Goal: Task Accomplishment & Management: Manage account settings

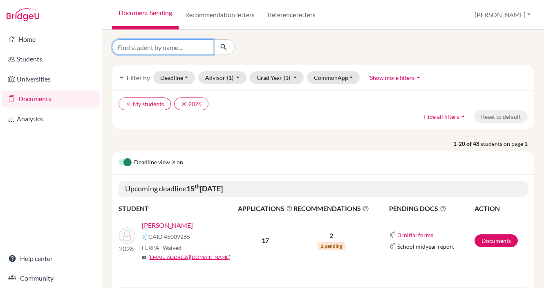
click at [155, 48] on input "Find student by name..." at bounding box center [162, 47] width 101 height 16
paste input "Qasim"
type input "Qasim"
click button "submit" at bounding box center [224, 47] width 22 height 16
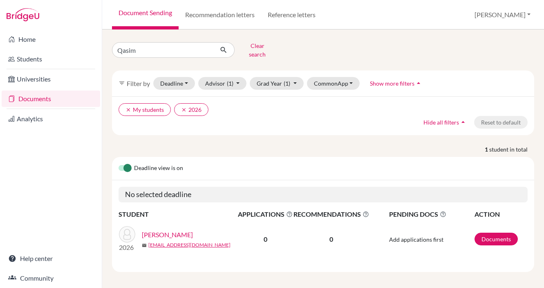
click at [137, 11] on link "Document Sending" at bounding box center [145, 14] width 67 height 29
click at [181, 229] on link "[PERSON_NAME]" at bounding box center [167, 234] width 51 height 10
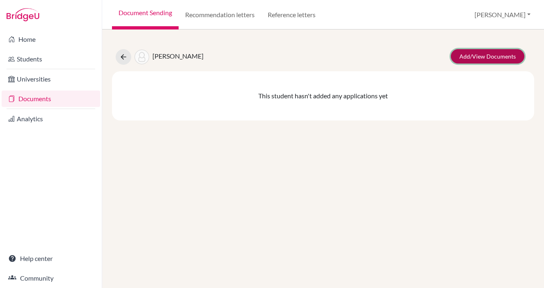
click at [479, 54] on link "Add/View Documents" at bounding box center [488, 56] width 74 height 14
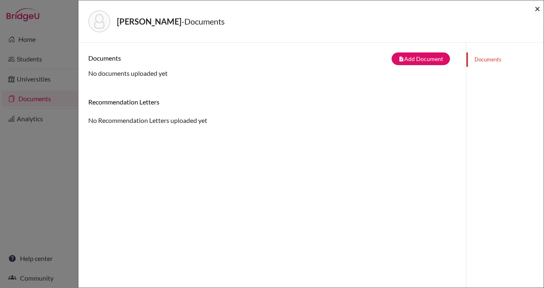
click at [538, 9] on span "×" at bounding box center [538, 8] width 6 height 12
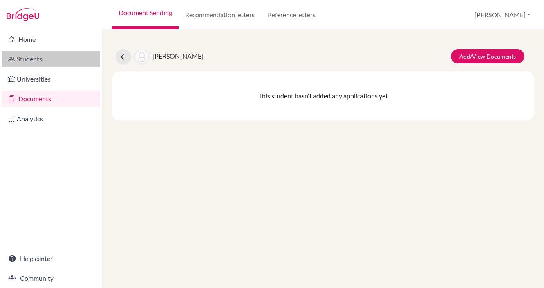
click at [23, 61] on link "Students" at bounding box center [51, 59] width 99 height 16
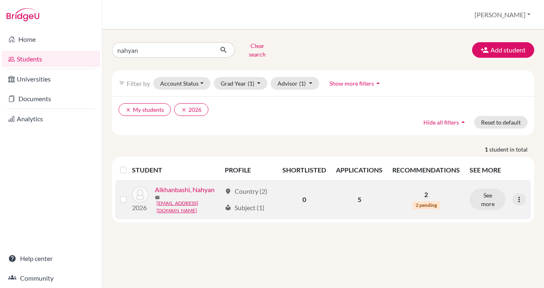
click at [205, 187] on link "Alkhanbashi, Nahyan" at bounding box center [185, 189] width 60 height 10
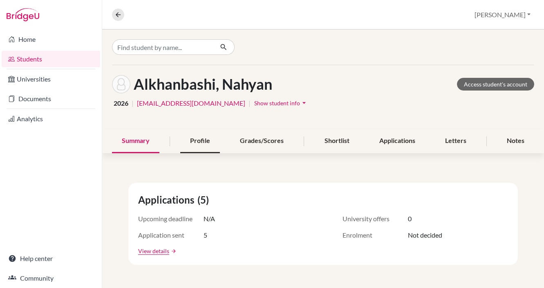
click at [200, 139] on div "Profile" at bounding box center [200, 141] width 40 height 24
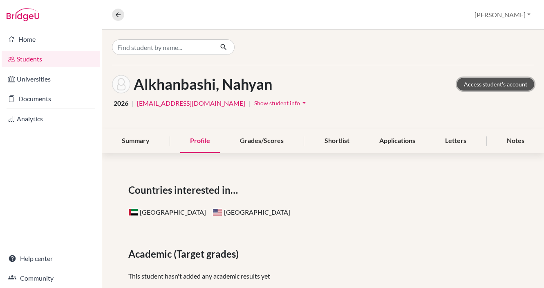
click at [483, 88] on link "Access student's account" at bounding box center [495, 84] width 77 height 13
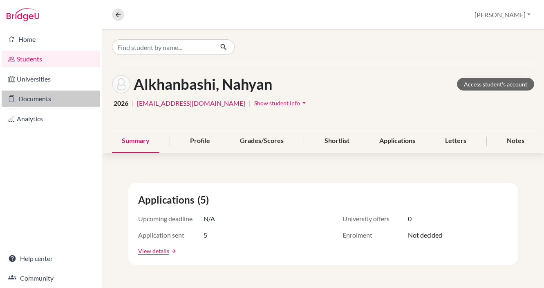
click at [37, 97] on link "Documents" at bounding box center [51, 98] width 99 height 16
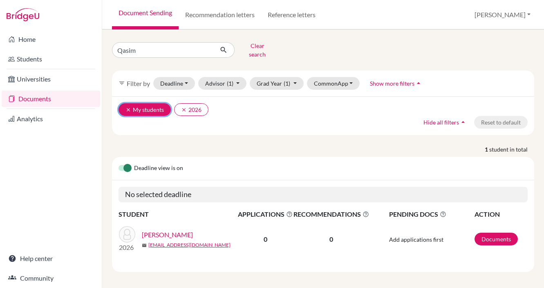
click at [127, 107] on icon "clear" at bounding box center [129, 110] width 6 height 6
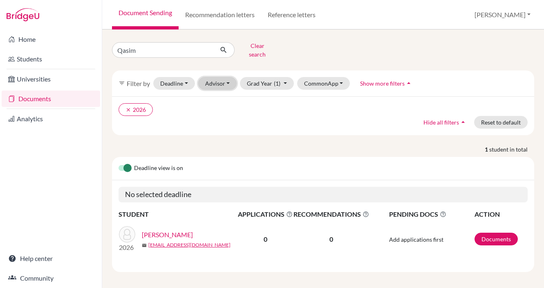
click at [218, 77] on button "Advisor" at bounding box center [217, 83] width 39 height 13
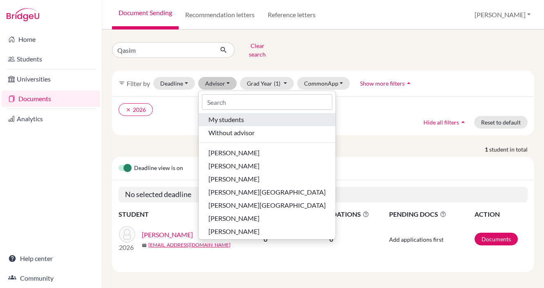
click at [223, 115] on span "My students" at bounding box center [227, 120] width 36 height 10
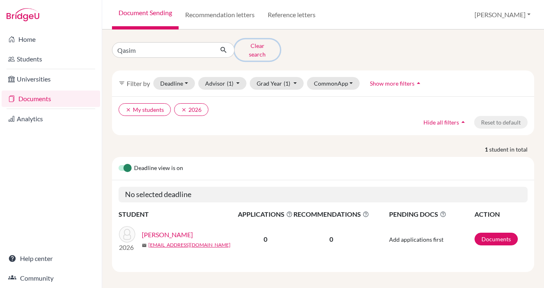
click at [258, 47] on button "Clear search" at bounding box center [257, 49] width 45 height 21
